Goal: Transaction & Acquisition: Purchase product/service

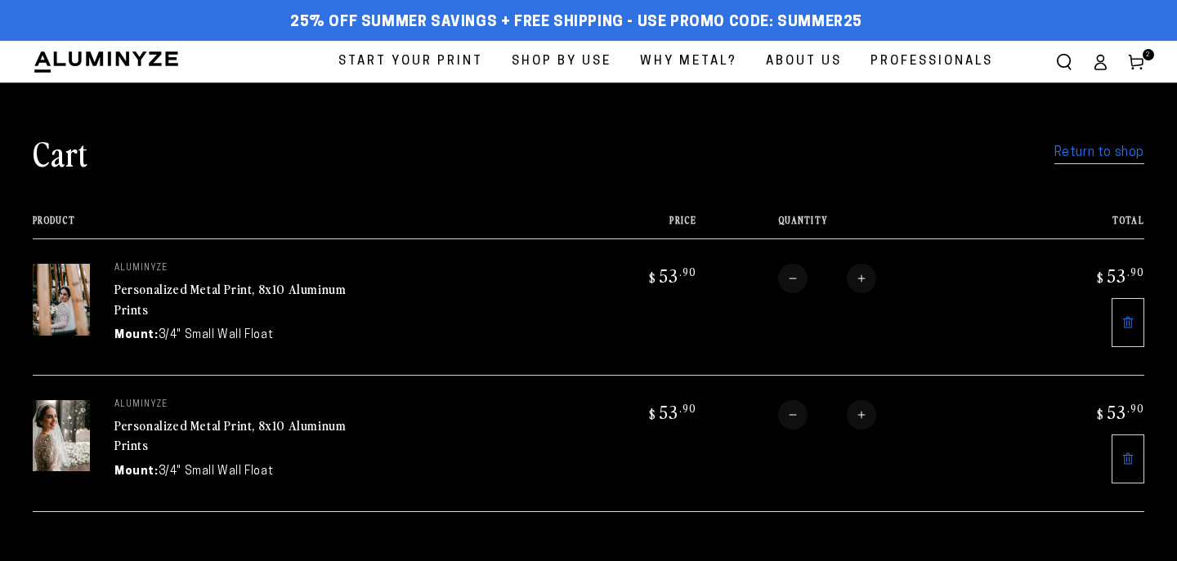
click at [161, 290] on link "Personalized Metal Print, 8x10 Aluminum Prints" at bounding box center [229, 298] width 231 height 39
click at [180, 295] on link "Personalized Metal Print, 8x10 Aluminum Prints" at bounding box center [229, 298] width 231 height 39
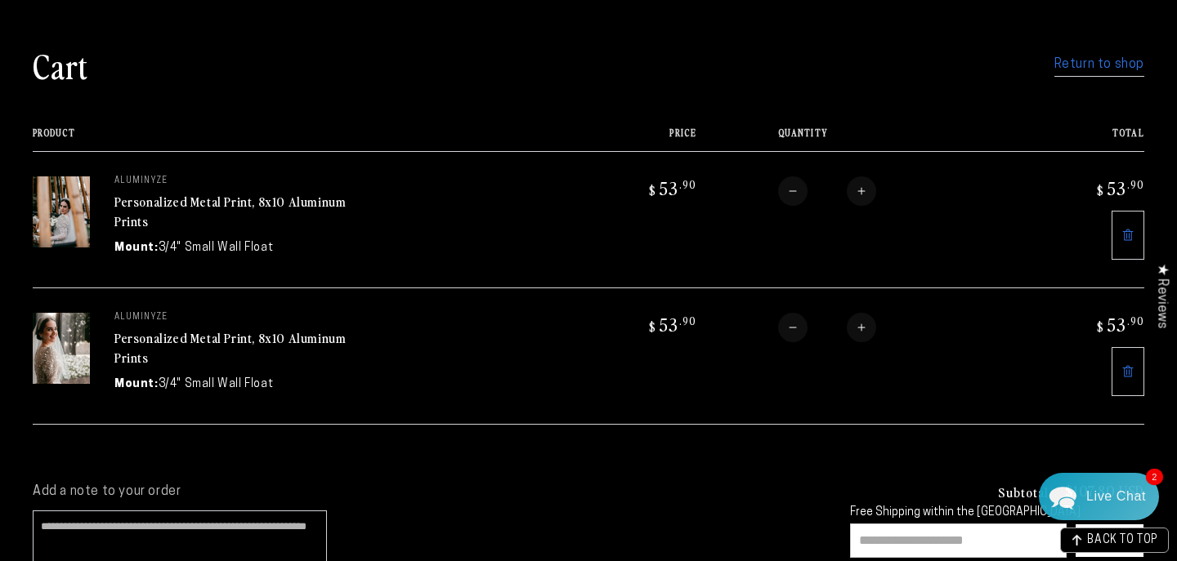
scroll to position [114, 0]
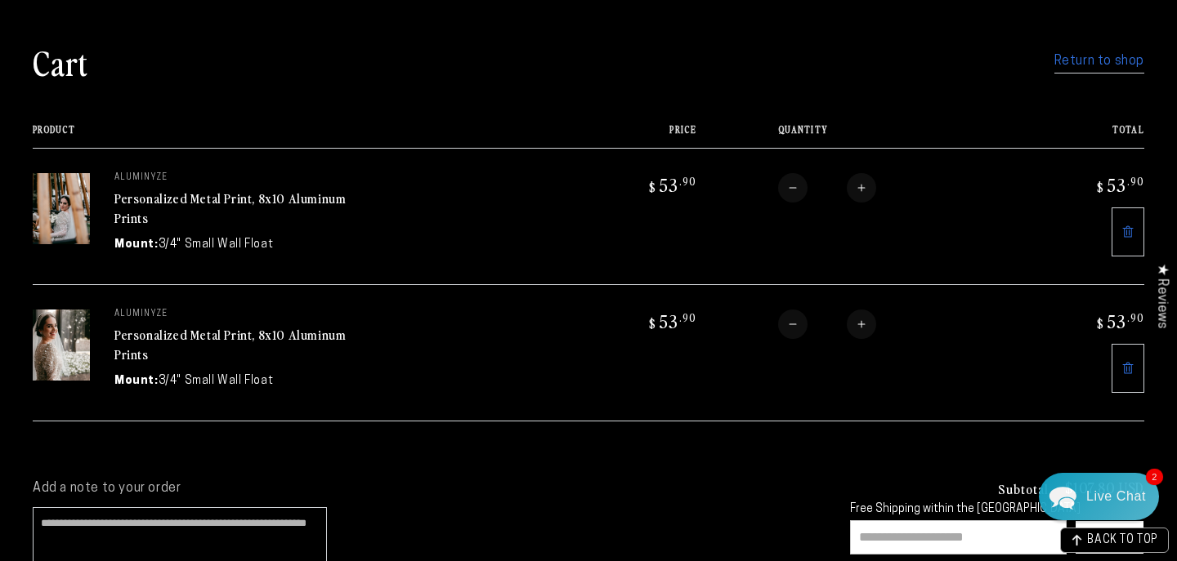
click at [1134, 369] on link at bounding box center [1127, 368] width 33 height 49
